Goal: Task Accomplishment & Management: Manage account settings

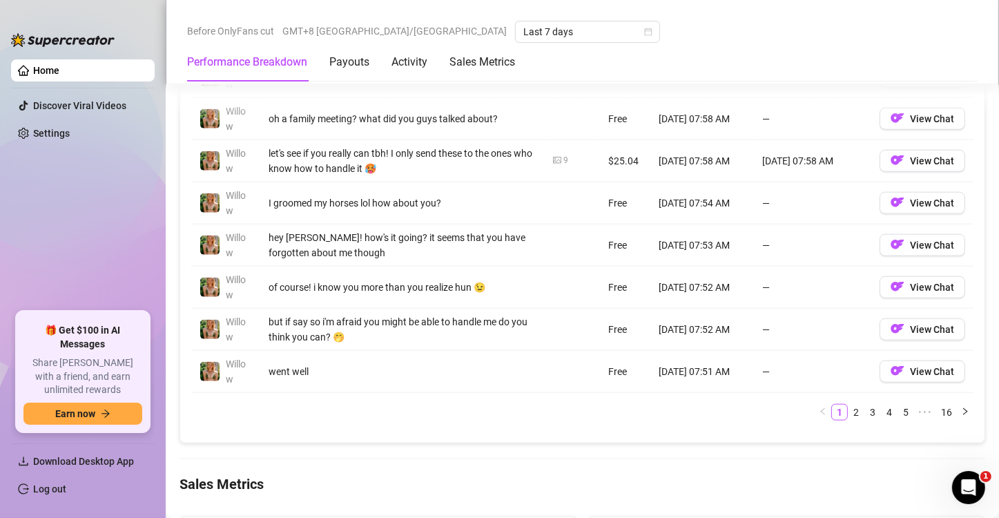
scroll to position [1424, 0]
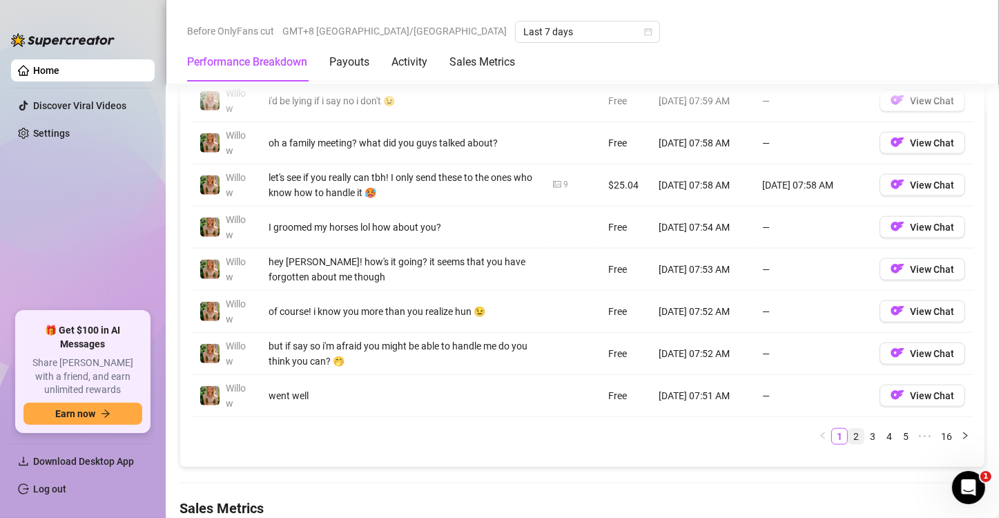
click at [850, 433] on link "2" at bounding box center [856, 436] width 15 height 15
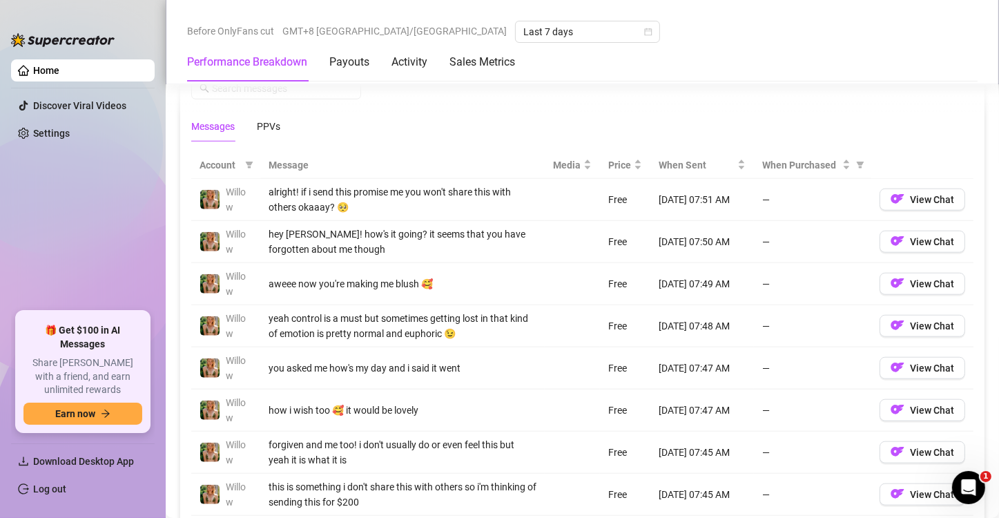
scroll to position [1217, 0]
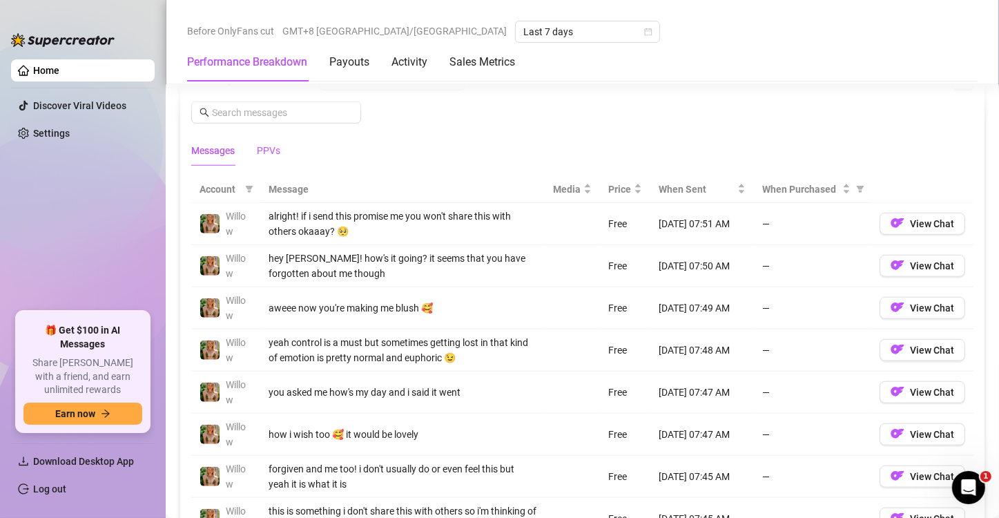
click at [265, 143] on div "PPVs" at bounding box center [268, 150] width 23 height 15
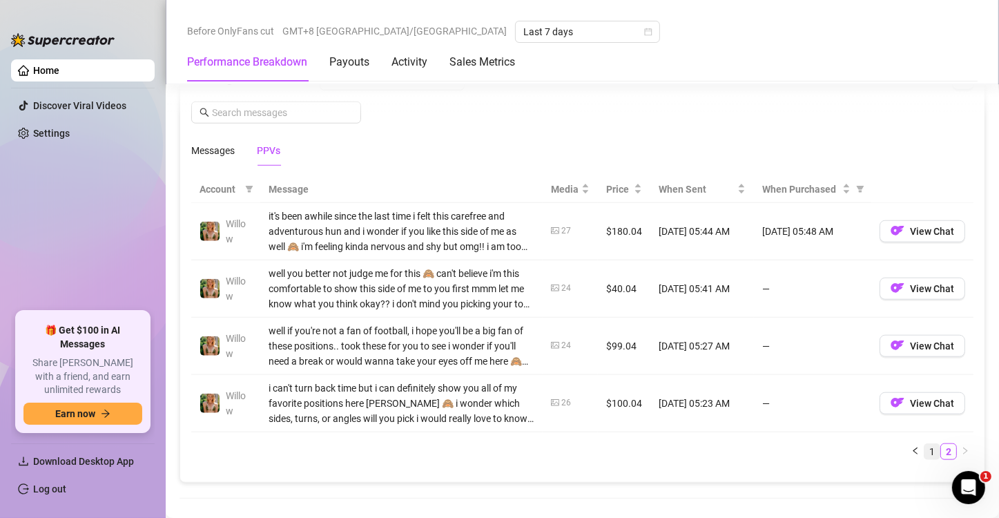
click at [925, 450] on link "1" at bounding box center [932, 451] width 15 height 15
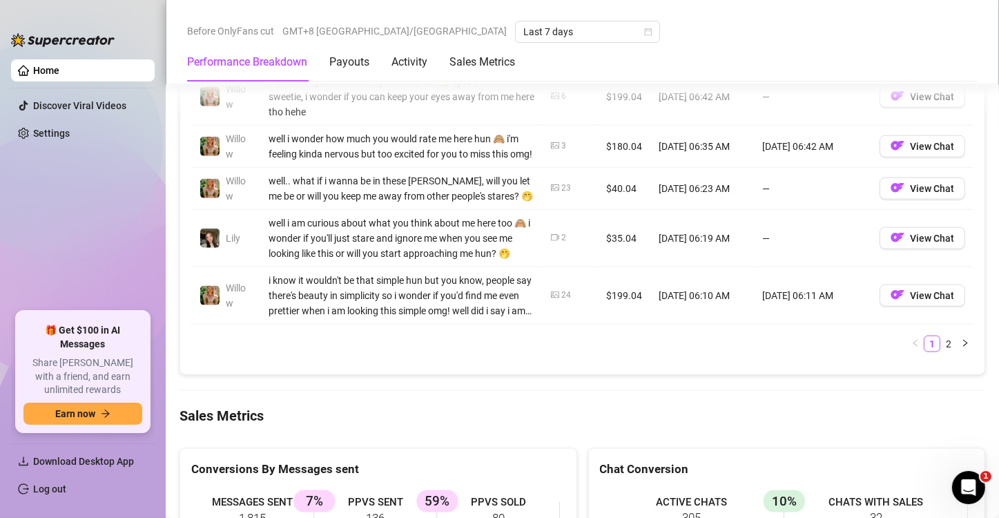
scroll to position [1632, 0]
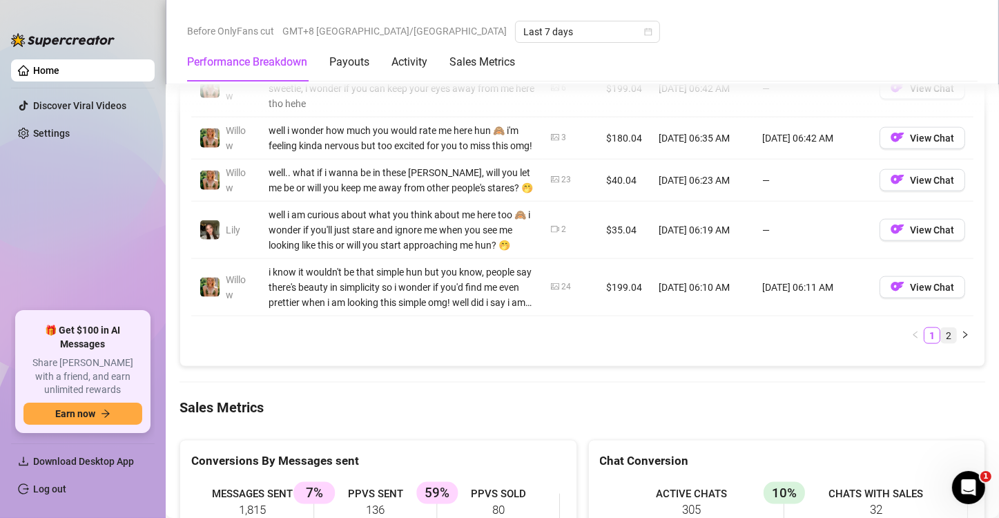
click at [941, 343] on link "2" at bounding box center [948, 335] width 15 height 15
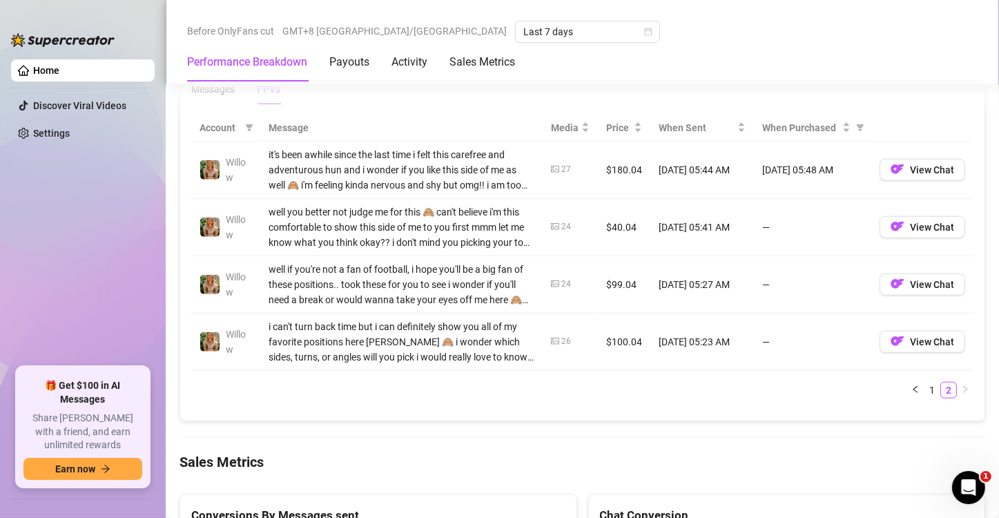
scroll to position [1276, 0]
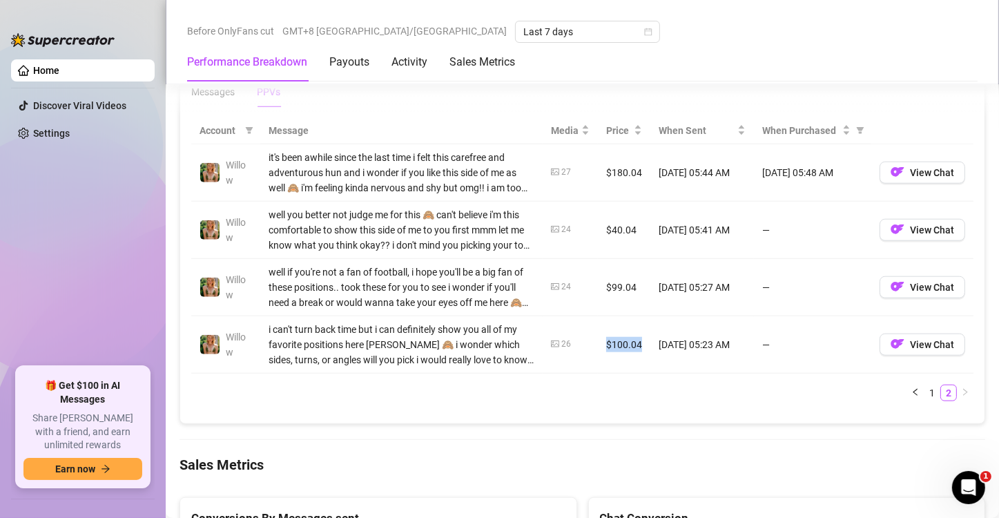
drag, startPoint x: 598, startPoint y: 340, endPoint x: 633, endPoint y: 340, distance: 35.2
click at [633, 340] on td "$100.04" at bounding box center [624, 344] width 52 height 57
click at [644, 28] on icon "calendar" at bounding box center [648, 32] width 8 height 8
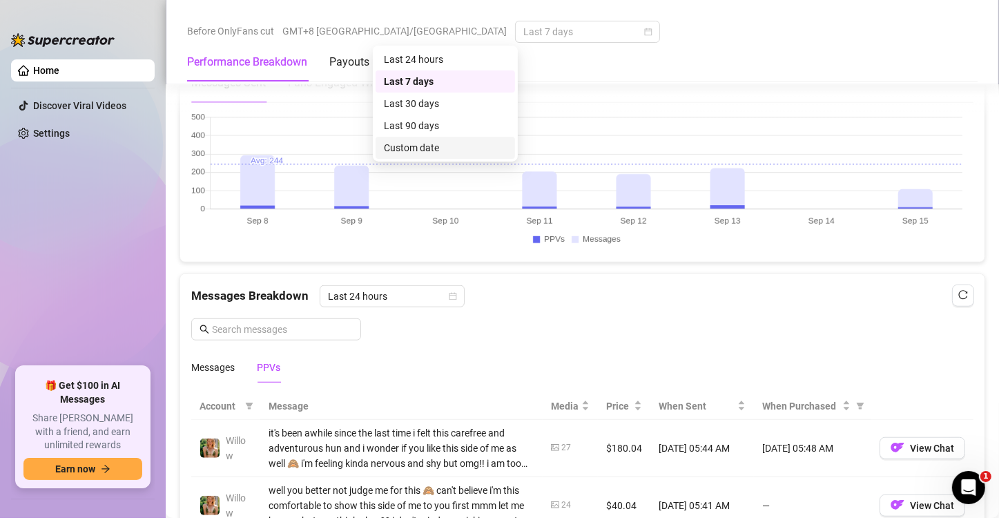
scroll to position [1000, 0]
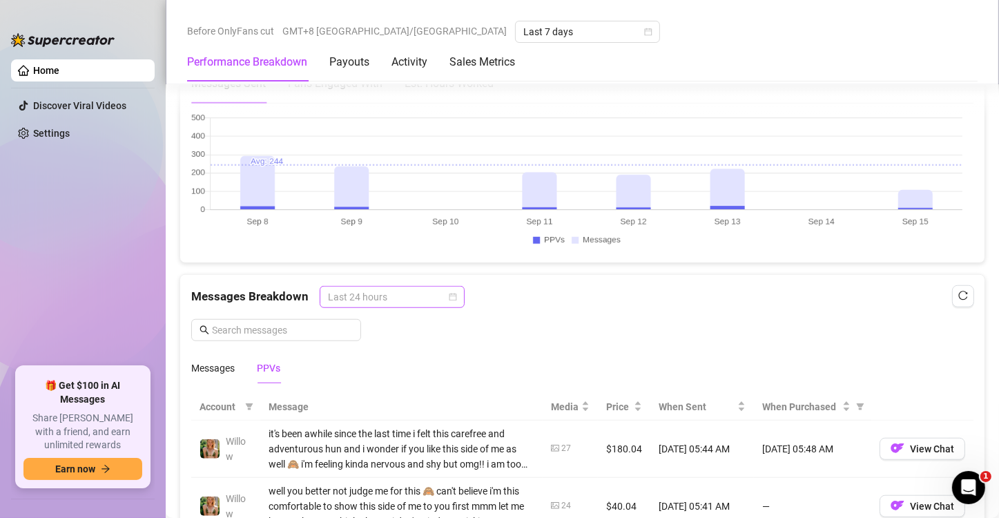
click at [425, 294] on span "Last 24 hours" at bounding box center [392, 297] width 128 height 21
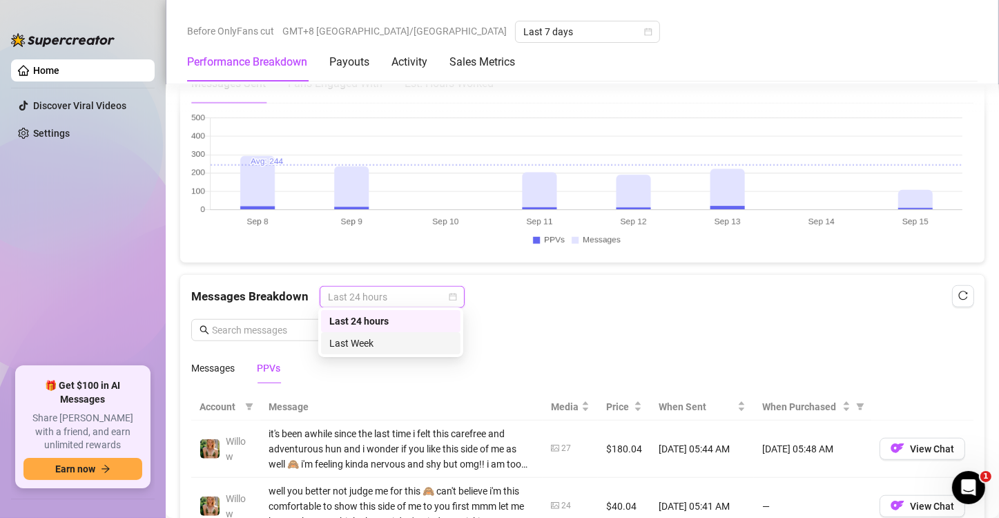
click at [412, 340] on div "Last Week" at bounding box center [390, 343] width 123 height 15
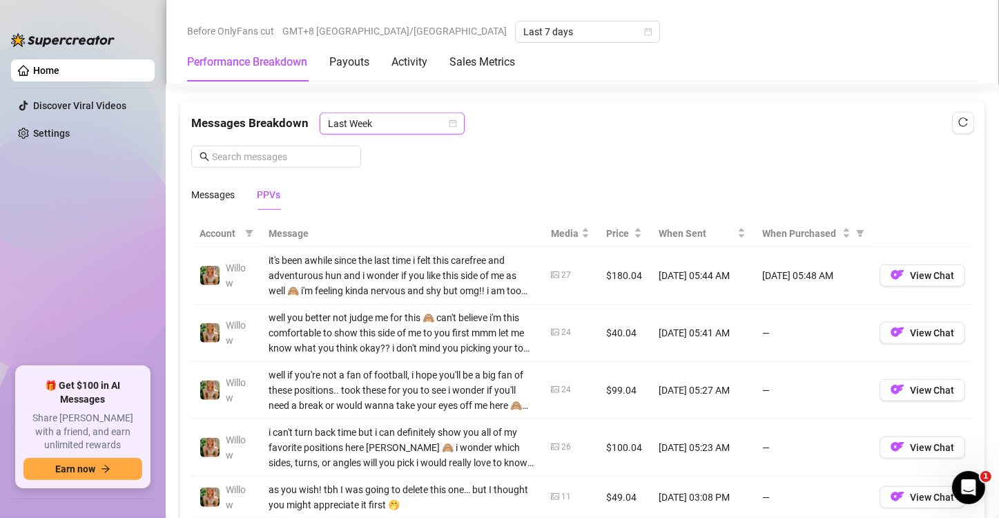
scroll to position [1138, 0]
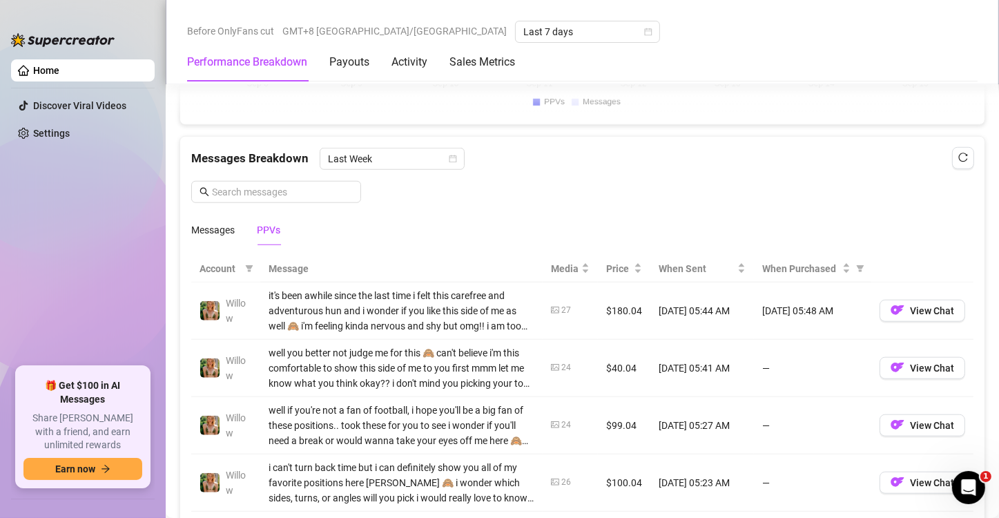
click at [731, 172] on div "Messages Breakdown Last Week Messages PPVs" at bounding box center [582, 196] width 782 height 97
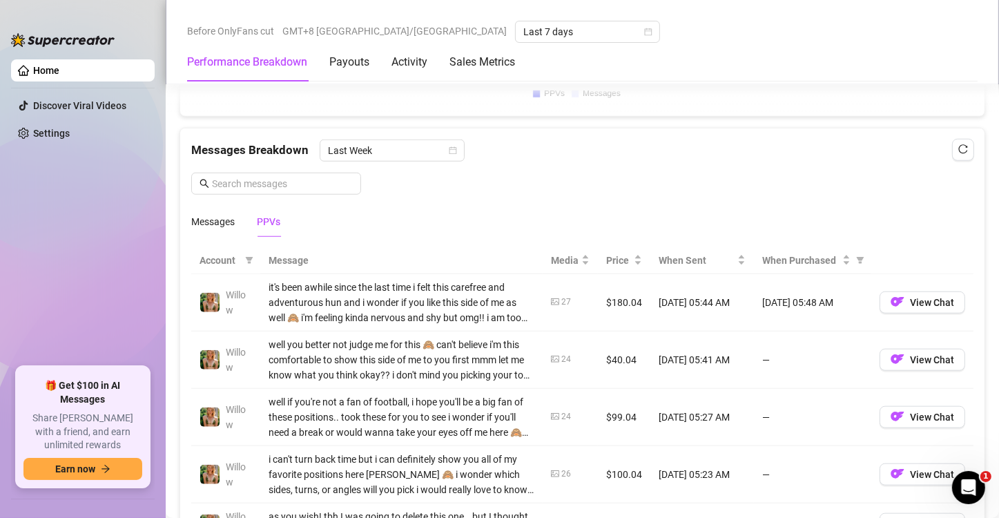
scroll to position [1345, 0]
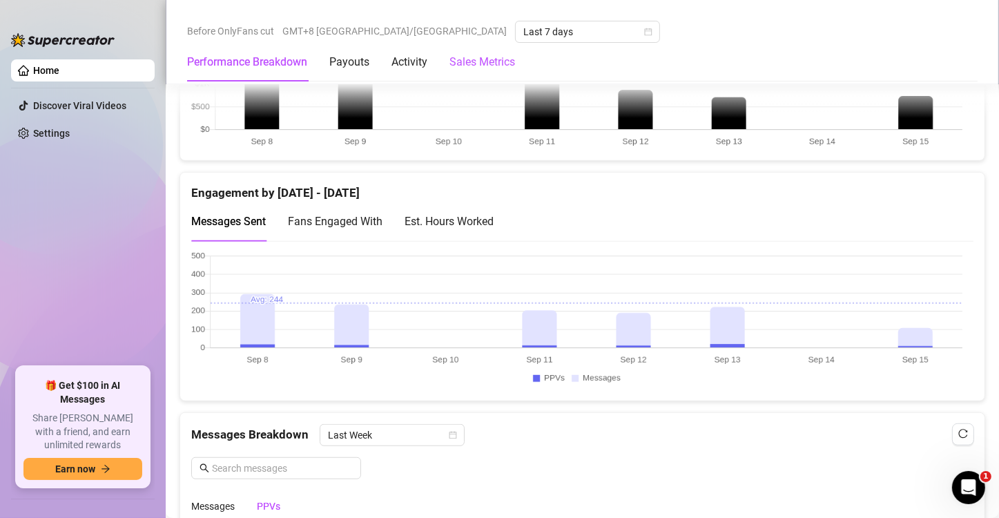
click at [486, 64] on Metrics "Sales Metrics" at bounding box center [482, 62] width 66 height 17
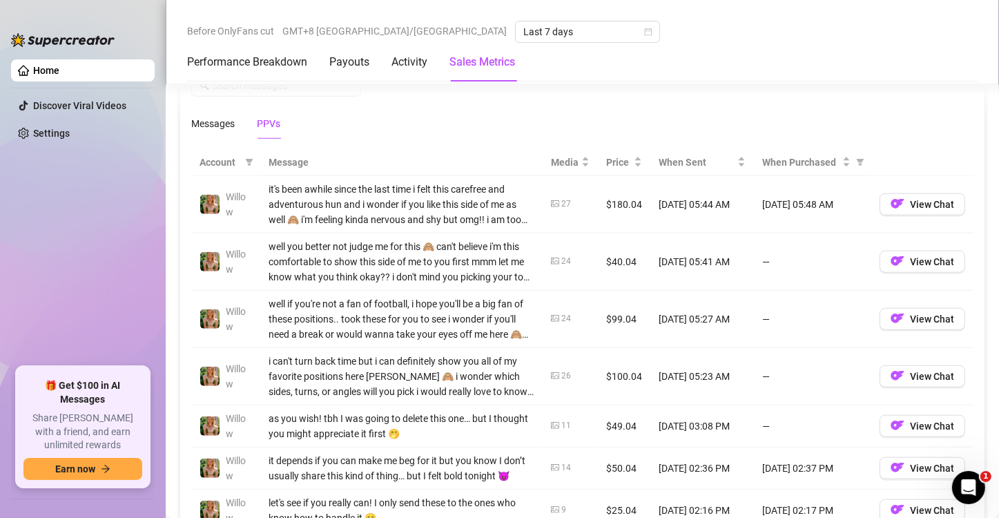
scroll to position [1089, 0]
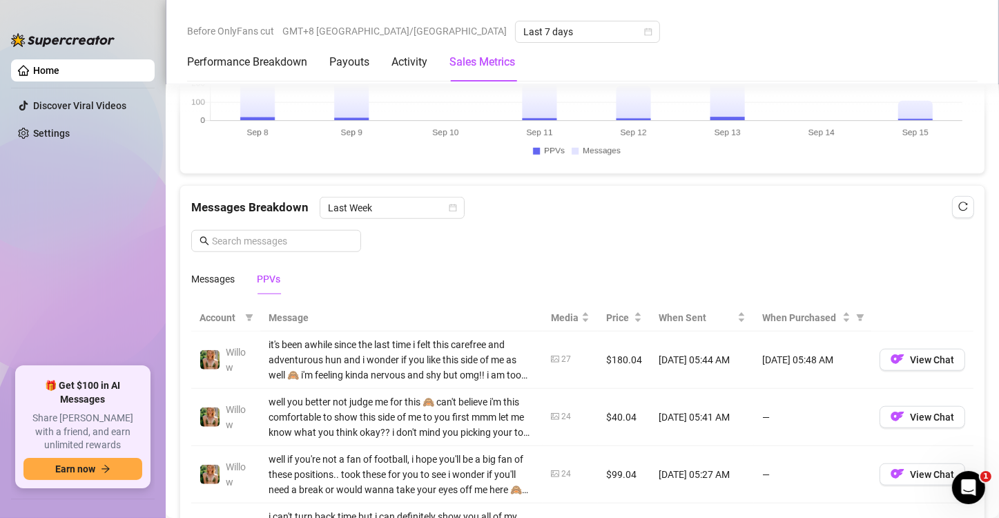
click at [958, 204] on icon "reload" at bounding box center [963, 207] width 10 height 10
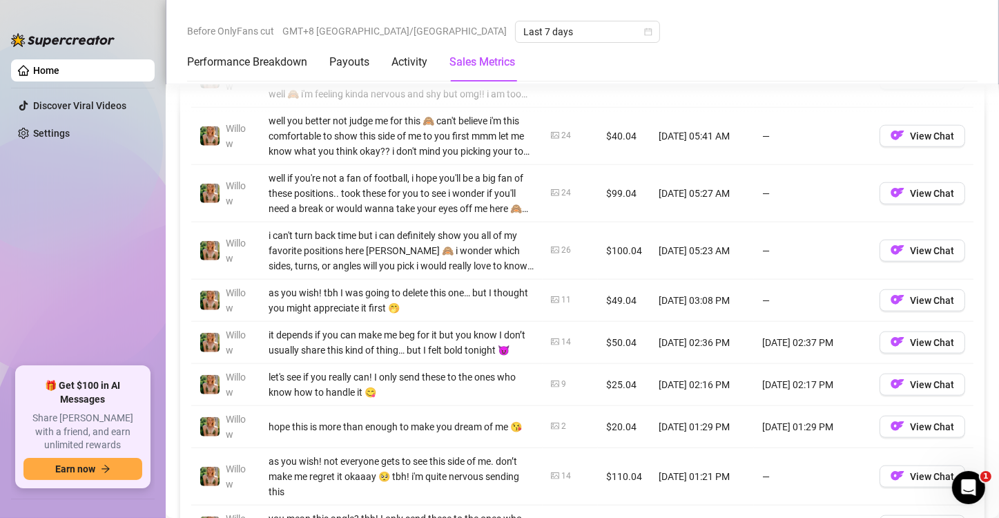
scroll to position [1296, 0]
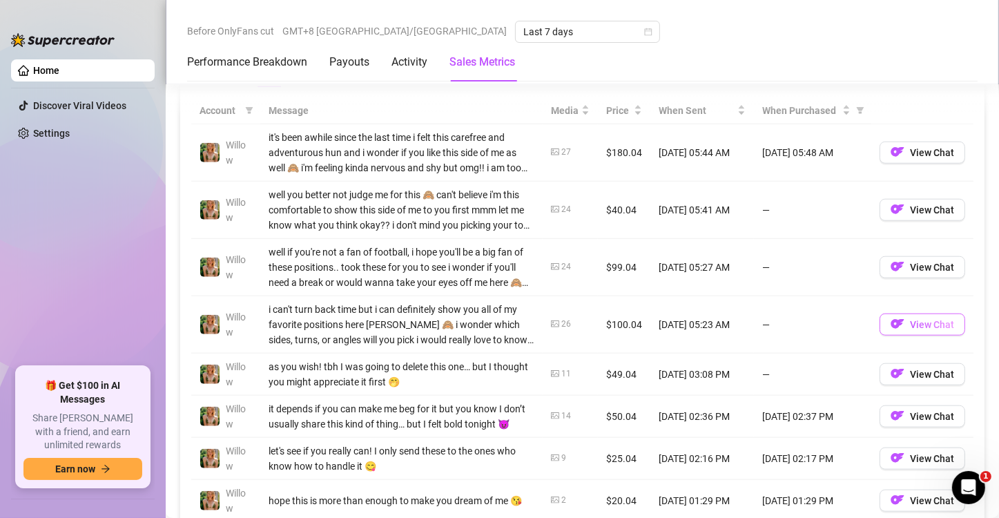
click at [927, 319] on span "View Chat" at bounding box center [932, 324] width 44 height 11
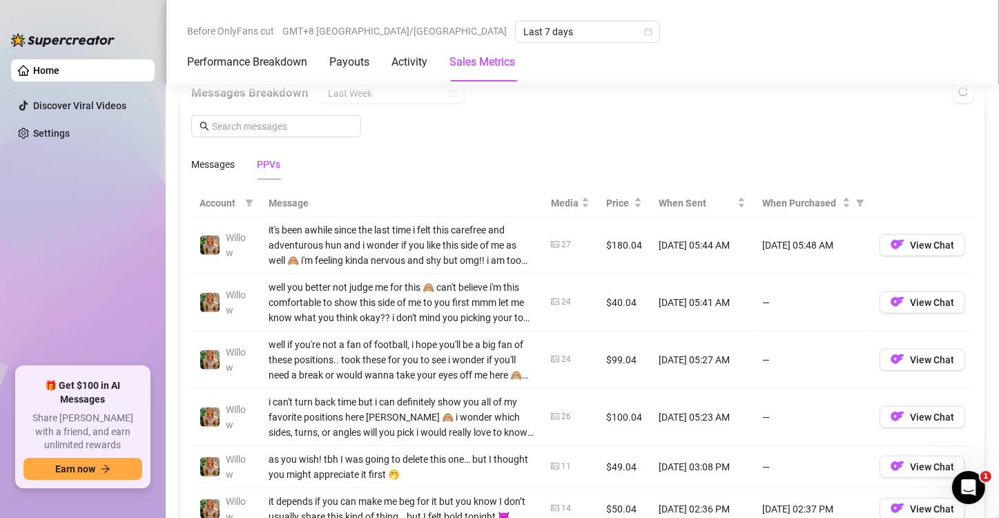
scroll to position [1227, 0]
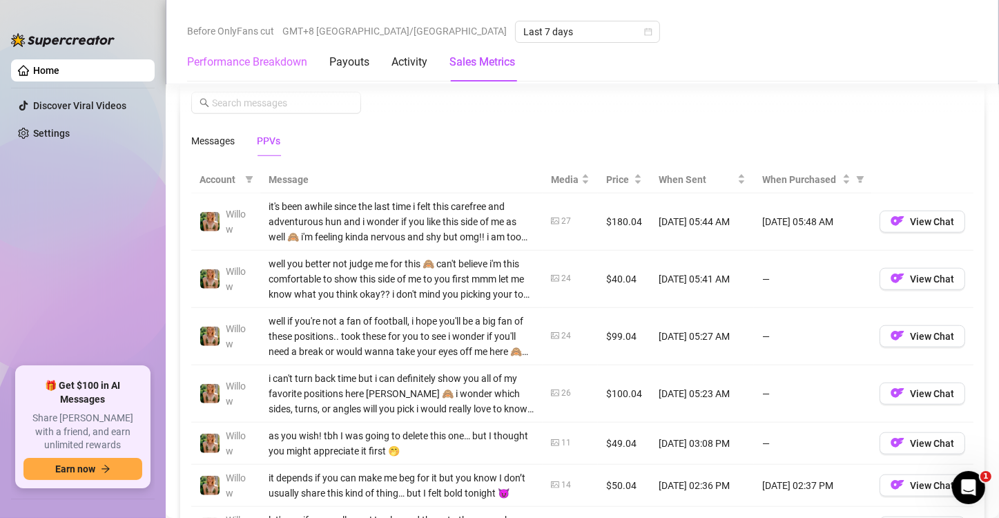
click at [303, 43] on div "Performance Breakdown" at bounding box center [247, 62] width 120 height 39
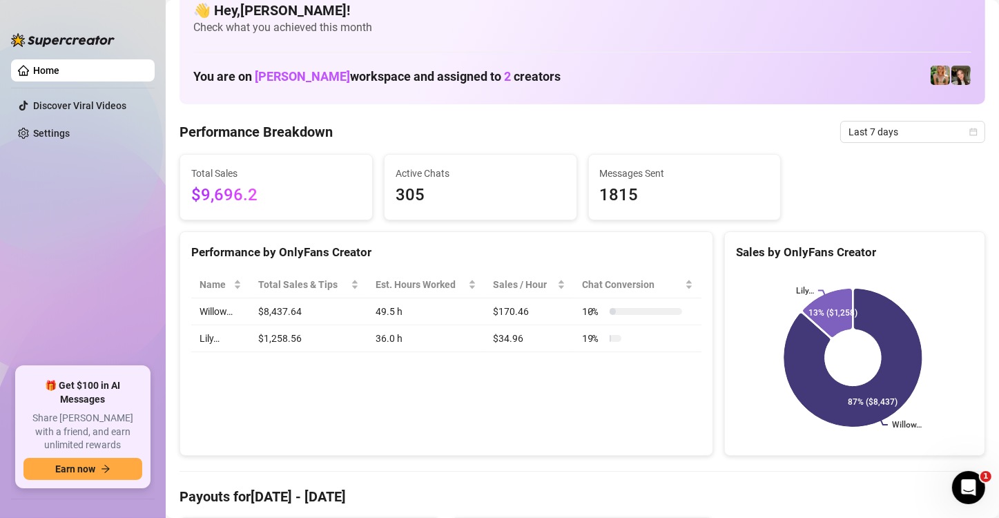
scroll to position [0, 0]
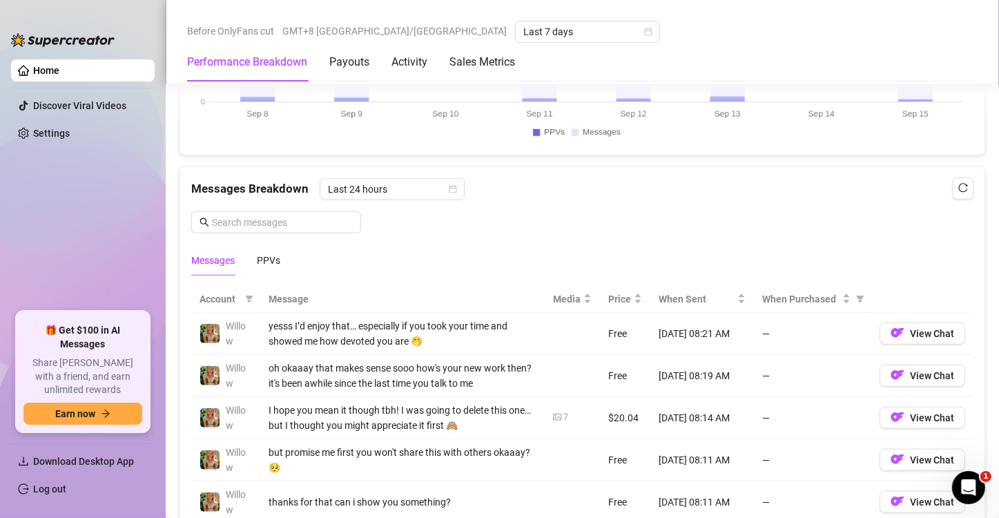
scroll to position [1243, 0]
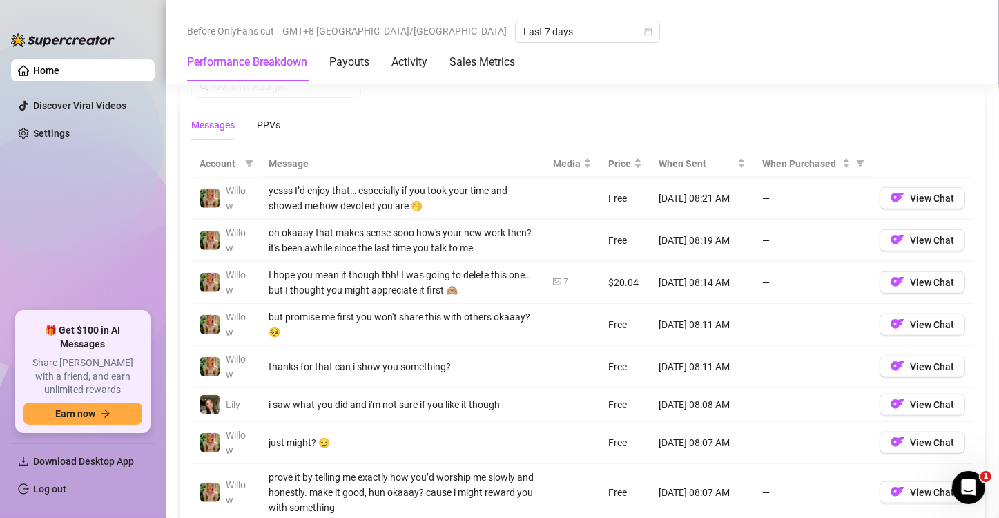
drag, startPoint x: 272, startPoint y: 160, endPoint x: 289, endPoint y: 159, distance: 16.6
click at [273, 160] on th "Message" at bounding box center [402, 164] width 284 height 27
click at [275, 122] on div "PPVs" at bounding box center [268, 124] width 23 height 15
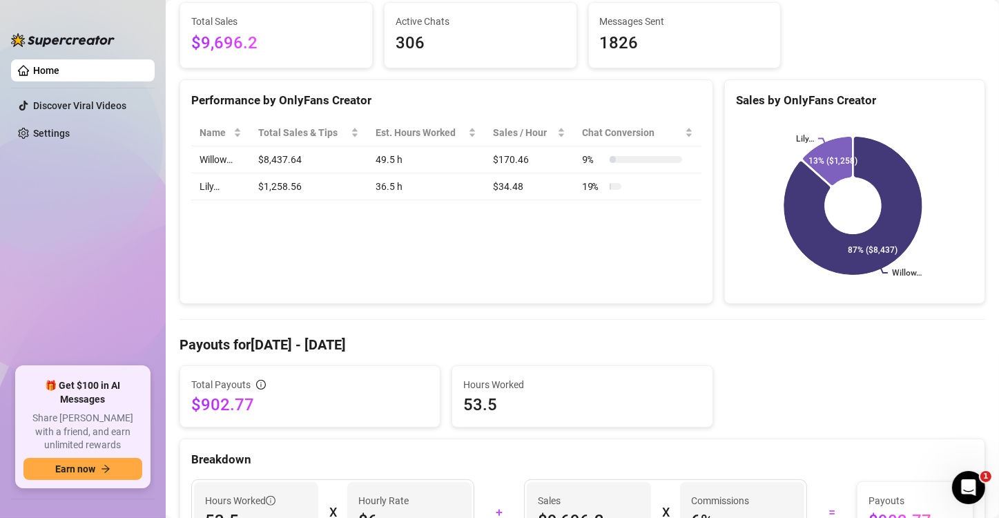
scroll to position [0, 0]
